Goal: Find specific page/section: Find specific page/section

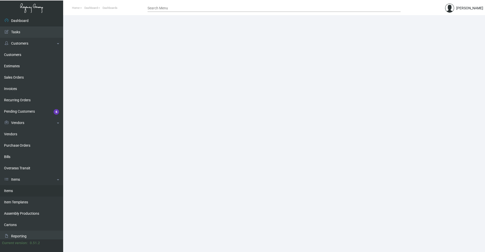
drag, startPoint x: 16, startPoint y: 192, endPoint x: 14, endPoint y: 188, distance: 4.2
click at [16, 191] on link "Items" at bounding box center [31, 191] width 63 height 11
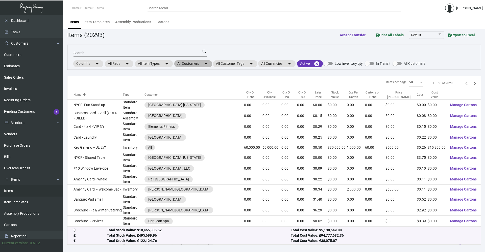
click at [195, 65] on mat-chip "All Customers arrow_drop_down" at bounding box center [193, 63] width 38 height 7
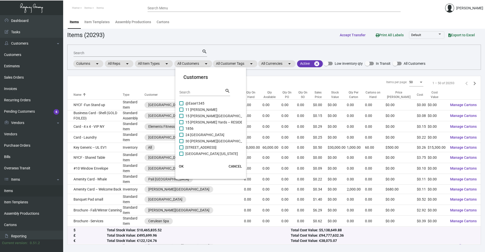
click at [199, 88] on div "Search" at bounding box center [201, 92] width 45 height 8
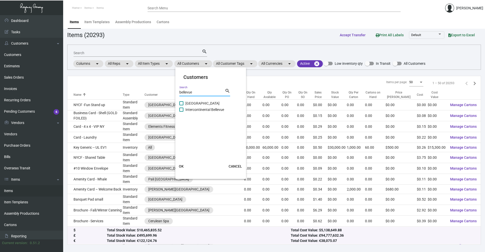
type input "bellevue"
click at [190, 110] on span "Intercontinental Bellevue" at bounding box center [204, 110] width 39 height 6
click at [181, 112] on input "Intercontinental Bellevue" at bounding box center [181, 112] width 0 height 0
checkbox input "true"
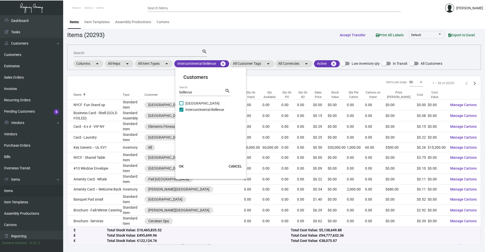
click at [181, 170] on button "OK" at bounding box center [181, 166] width 16 height 9
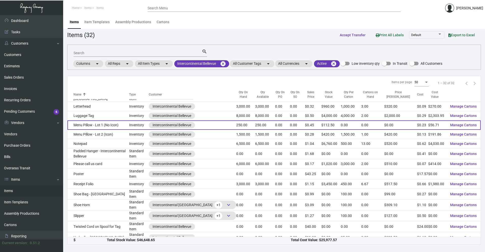
scroll to position [186, 0]
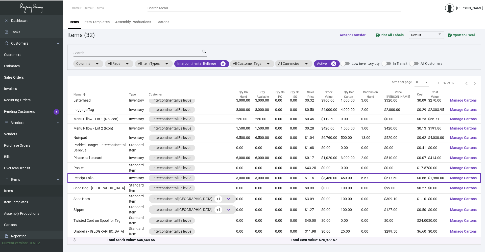
click at [152, 177] on div "Intercontinental Bellevue" at bounding box center [171, 178] width 39 height 5
